Goal: Find specific page/section: Find specific page/section

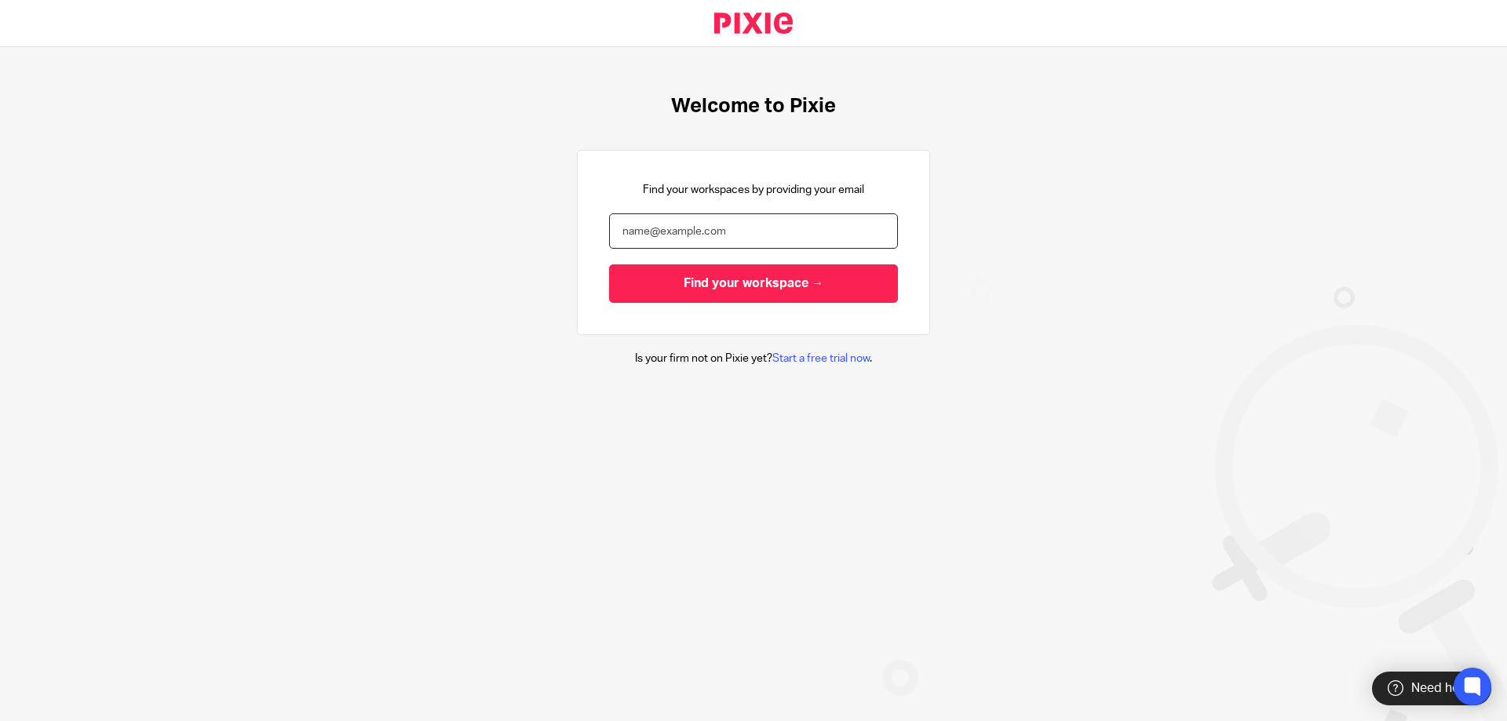
click at [747, 225] on input "email" at bounding box center [753, 231] width 289 height 35
click at [797, 225] on input "email" at bounding box center [753, 231] width 289 height 35
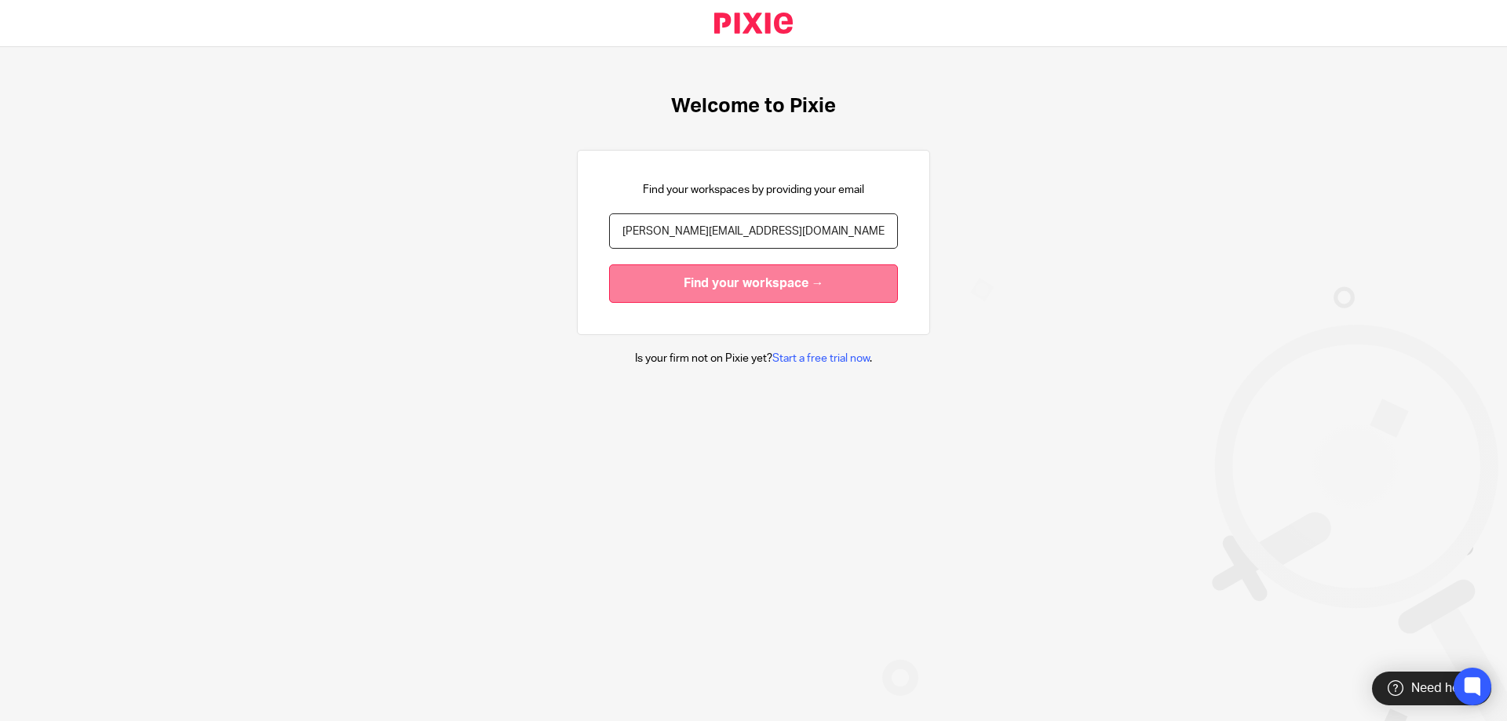
type input "[PERSON_NAME][EMAIL_ADDRESS][DOMAIN_NAME]"
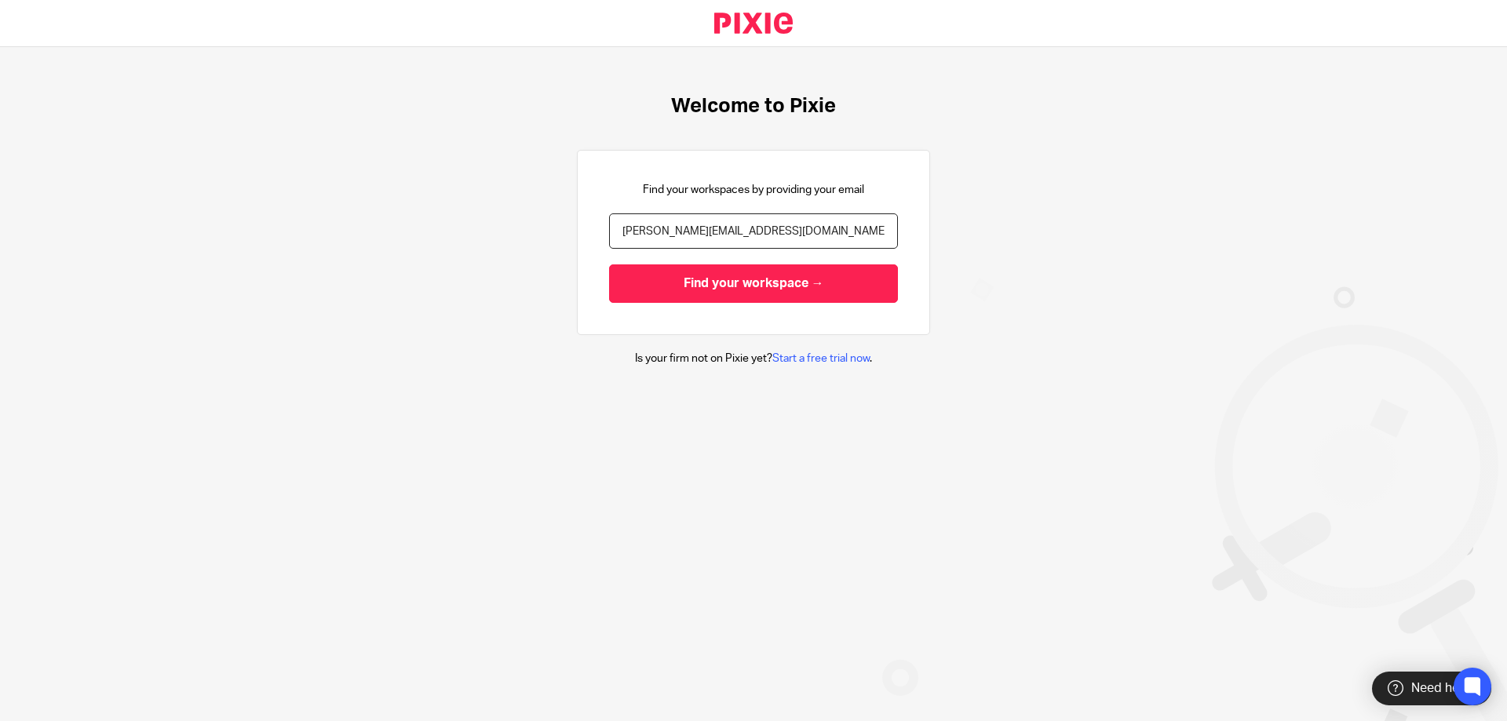
drag, startPoint x: 777, startPoint y: 279, endPoint x: 1108, endPoint y: 250, distance: 332.5
click at [783, 279] on input "Find your workspace →" at bounding box center [753, 284] width 289 height 38
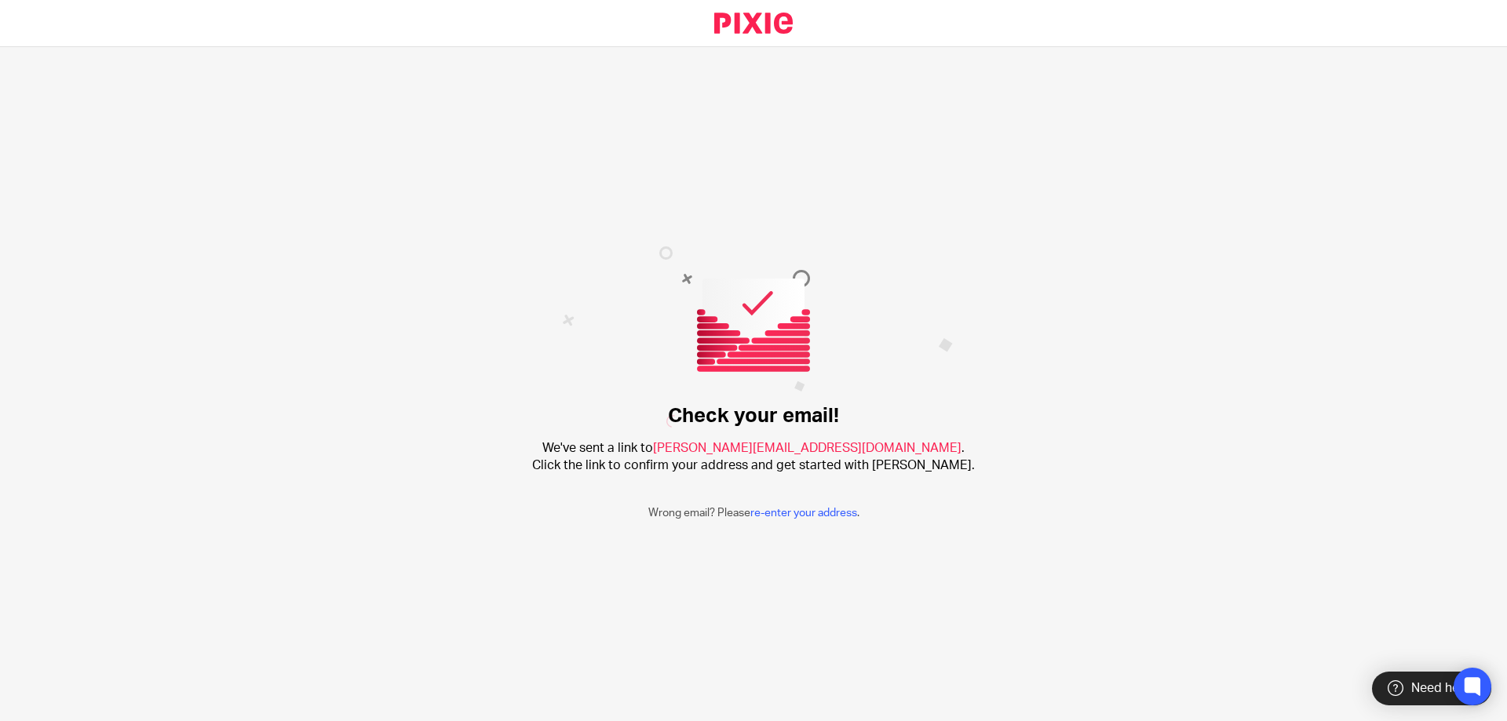
click at [774, 15] on link at bounding box center [754, 23] width 130 height 46
